Goal: Find specific page/section: Find specific page/section

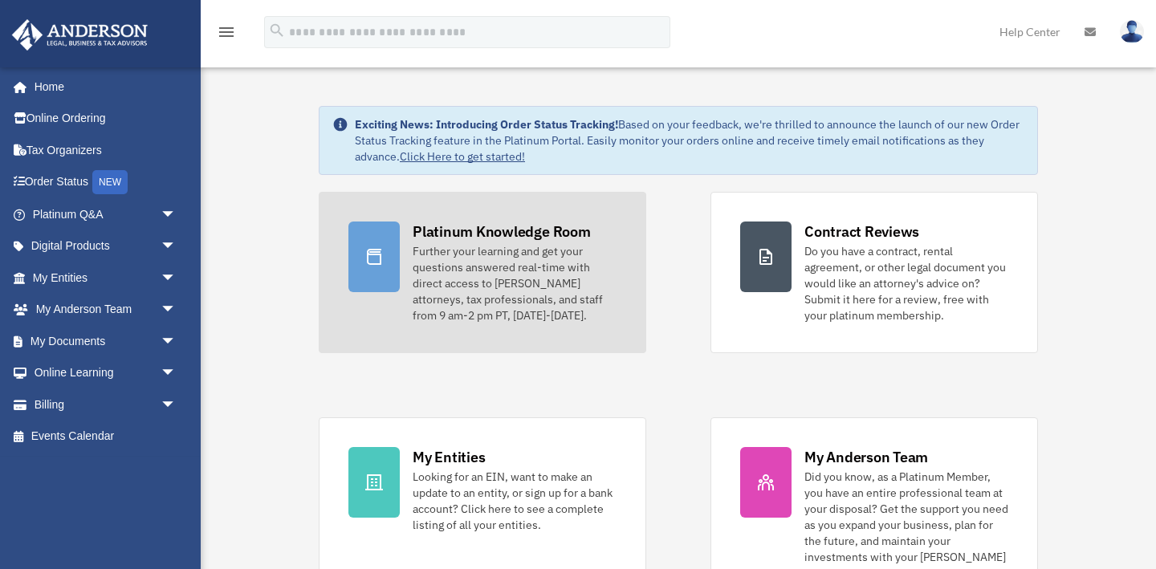
click at [508, 227] on div "Platinum Knowledge Room" at bounding box center [502, 232] width 178 height 20
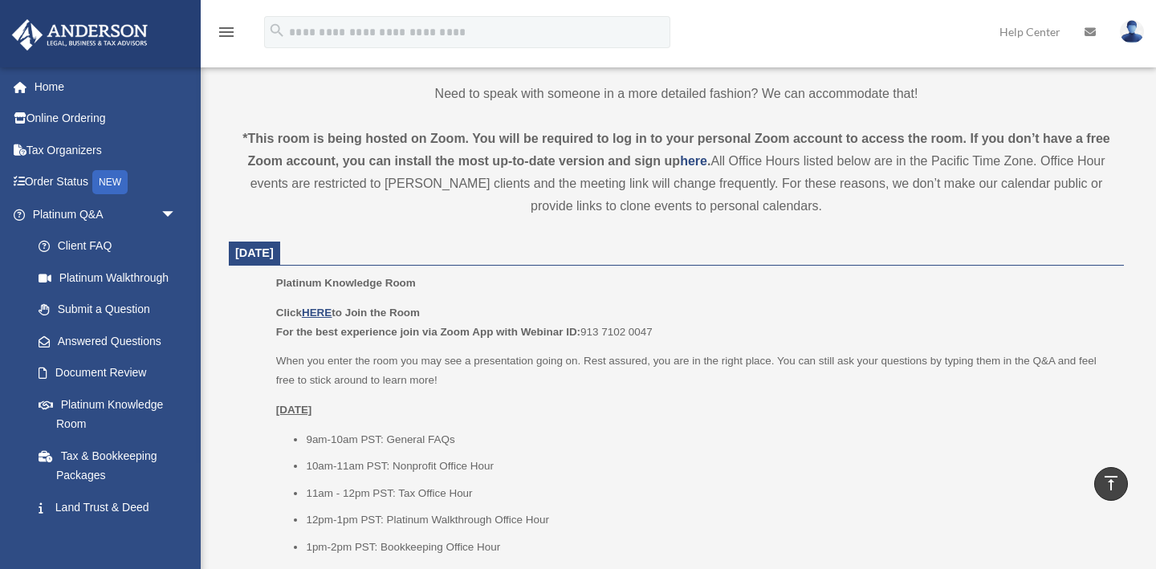
scroll to position [502, 0]
click at [321, 314] on u "HERE" at bounding box center [317, 311] width 30 height 12
drag, startPoint x: 583, startPoint y: 327, endPoint x: 659, endPoint y: 330, distance: 76.3
click at [659, 330] on p "Click HERE to Join the Room For the best experience join via Zoom App with Webi…" at bounding box center [694, 321] width 836 height 38
copy p "913 7102 0047"
